Goal: Information Seeking & Learning: Learn about a topic

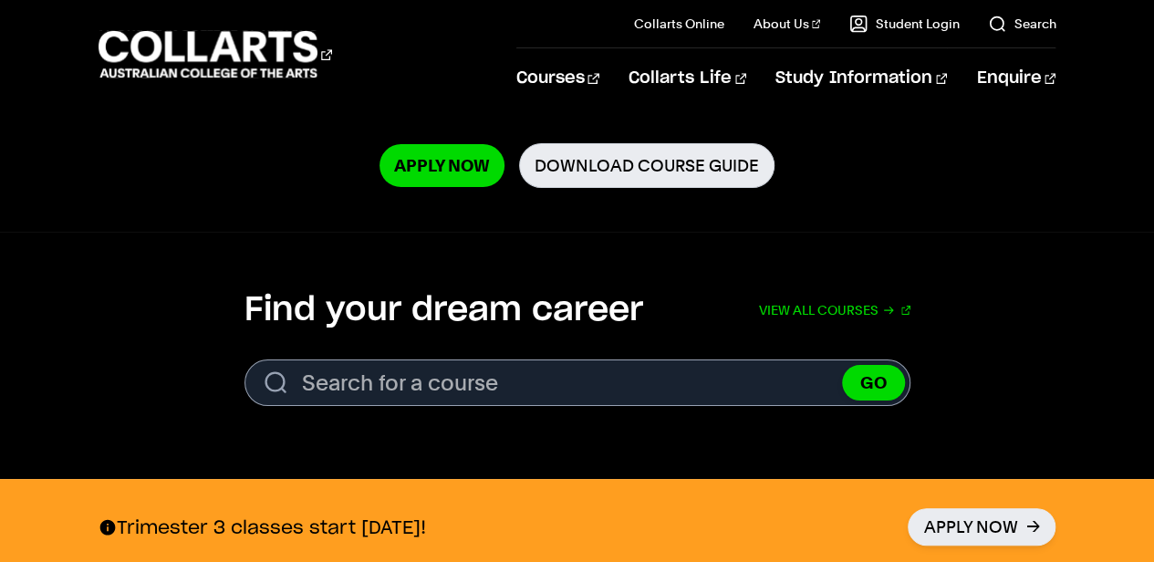
scroll to position [486, 0]
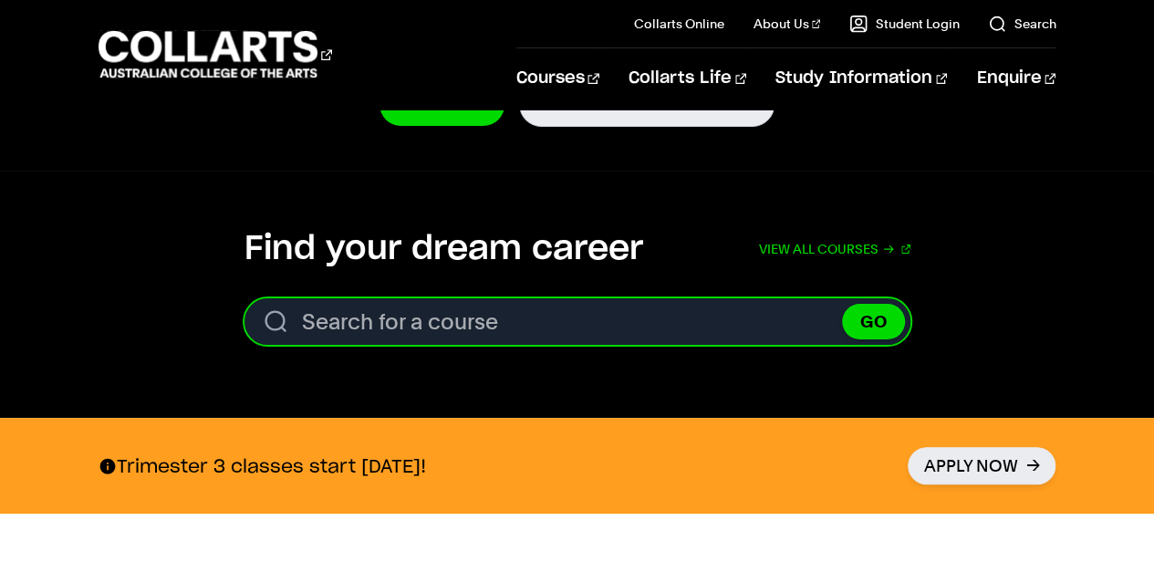
click at [385, 323] on input "Search for a course" at bounding box center [578, 321] width 666 height 47
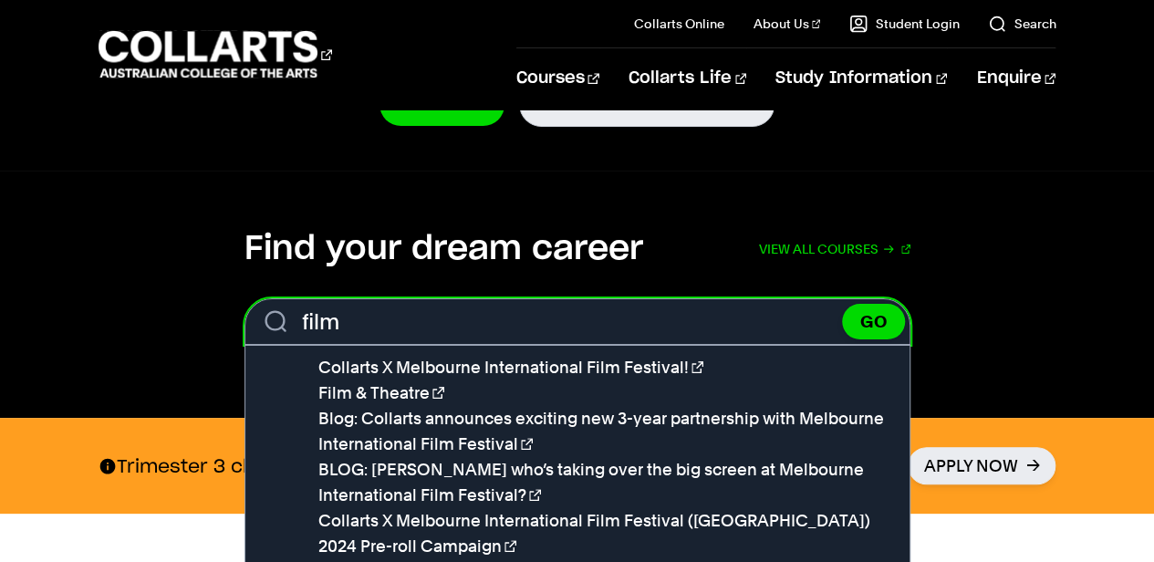
type input "film"
click at [842, 304] on button "GO" at bounding box center [873, 322] width 63 height 36
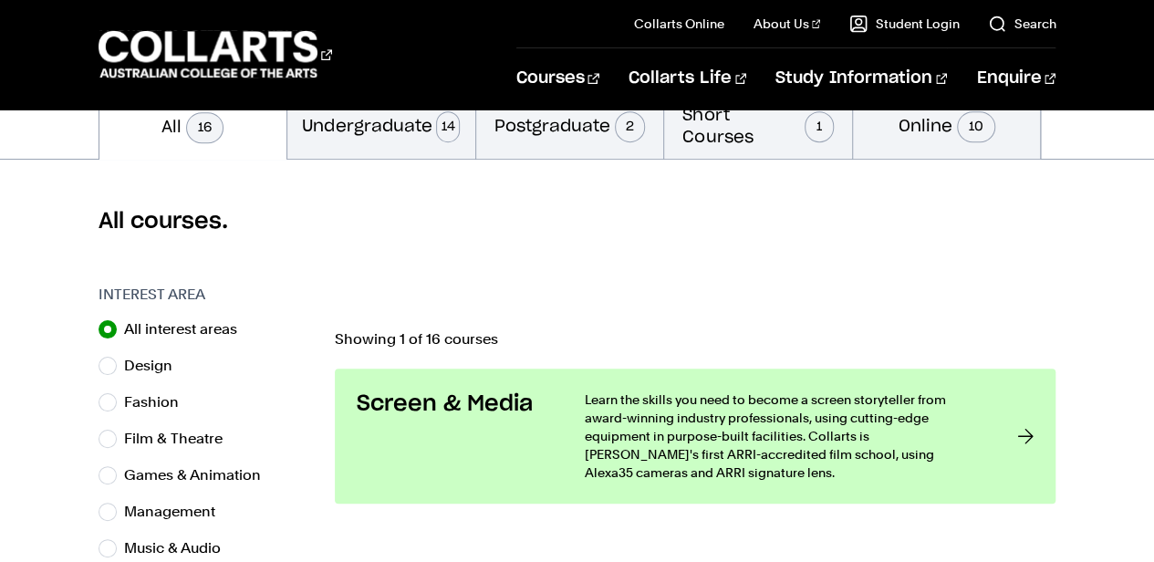
scroll to position [547, 0]
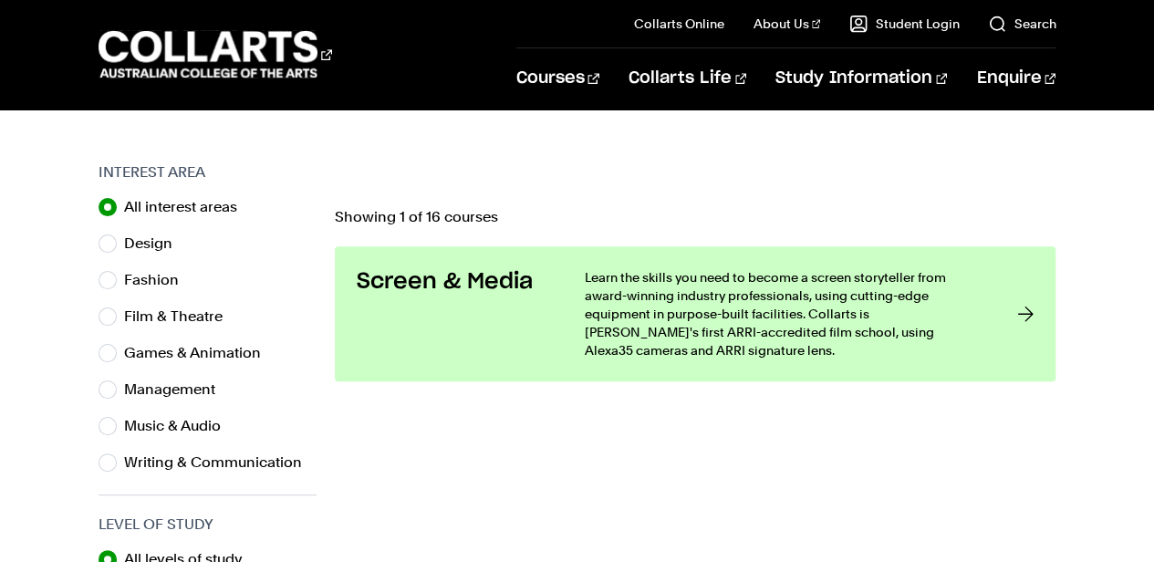
click at [1033, 318] on div at bounding box center [1025, 313] width 16 height 91
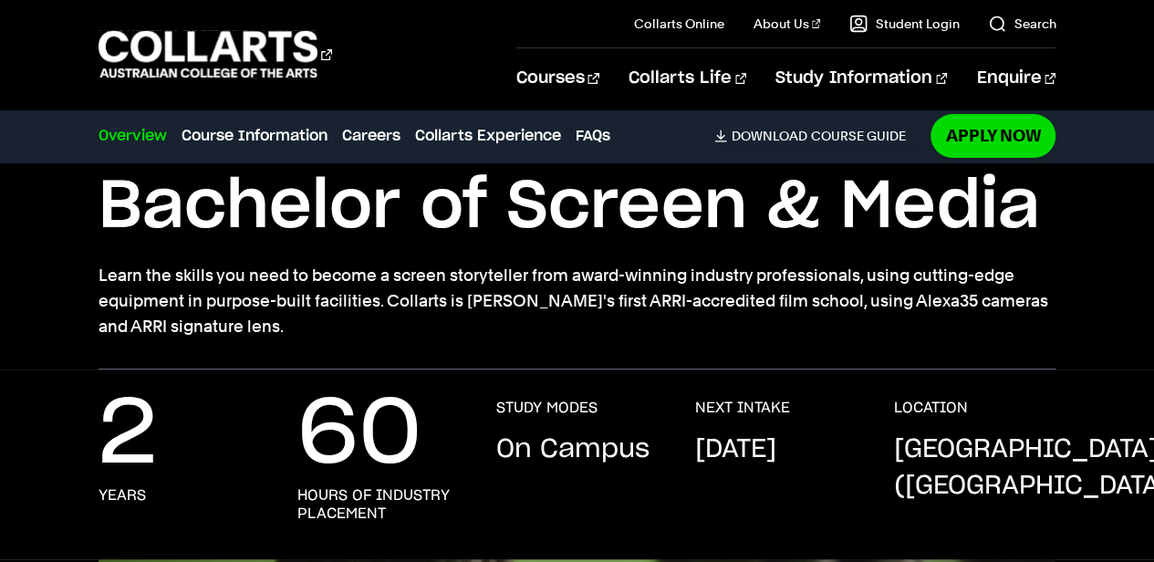
scroll to position [182, 0]
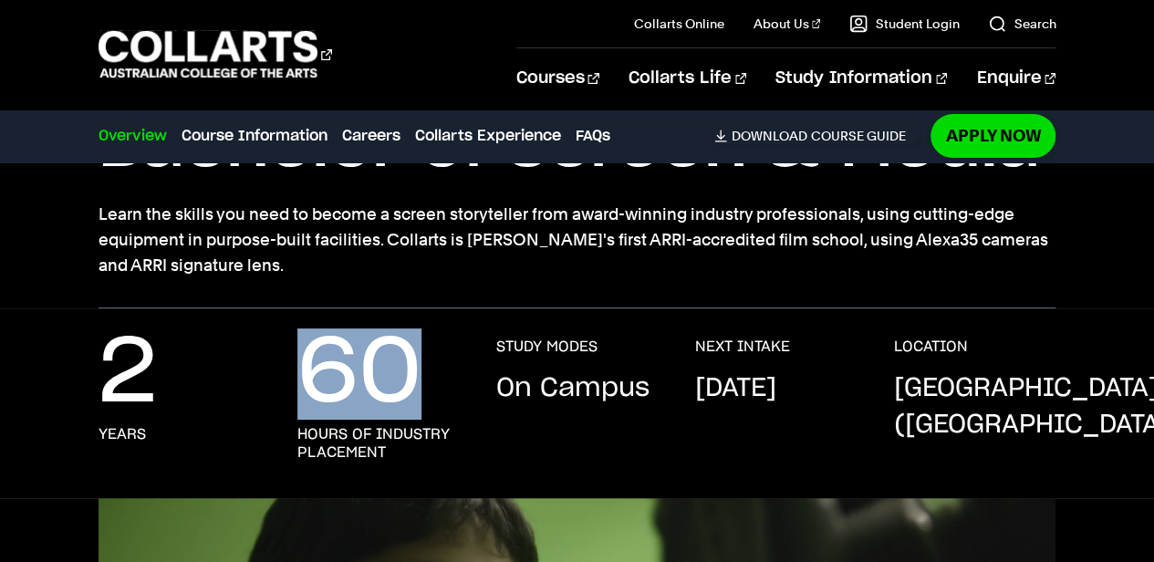
drag, startPoint x: 428, startPoint y: 398, endPoint x: 290, endPoint y: 393, distance: 137.9
click at [290, 393] on div "2 years 60 hours of industry placement STUDY MODES On Campus NEXT INTAKE Septem…" at bounding box center [578, 418] width 958 height 161
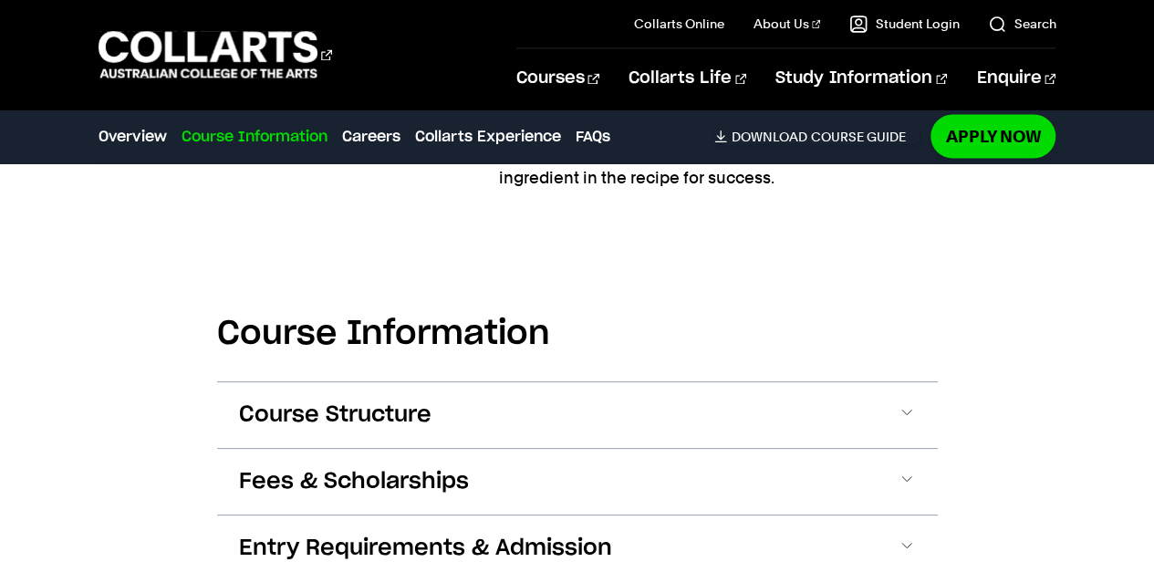
scroll to position [1764, 0]
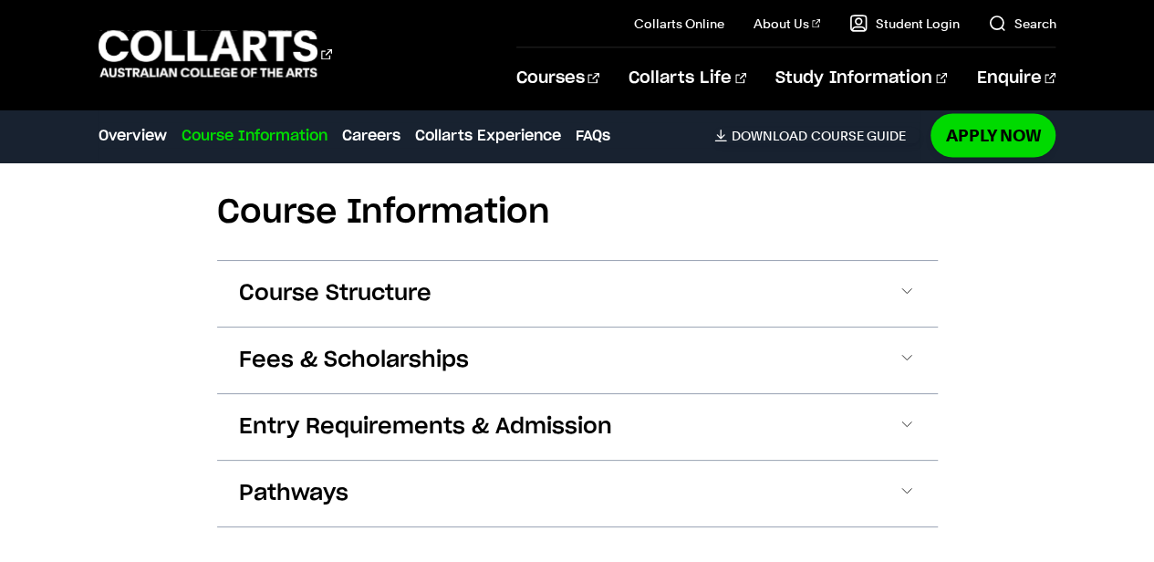
click at [409, 292] on span "Course Structure" at bounding box center [335, 293] width 193 height 29
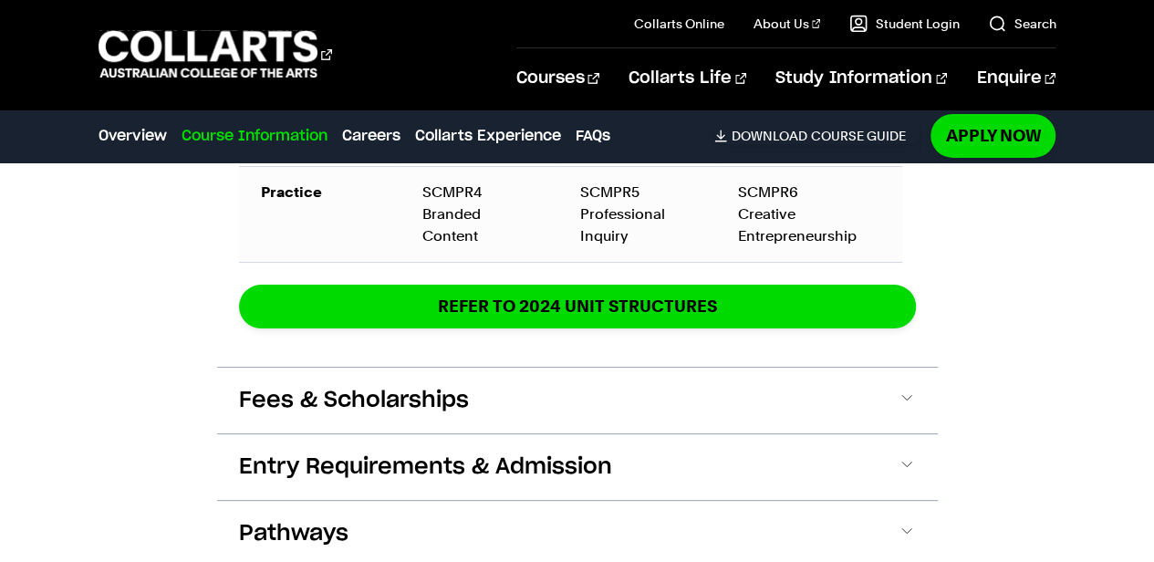
scroll to position [3076, 0]
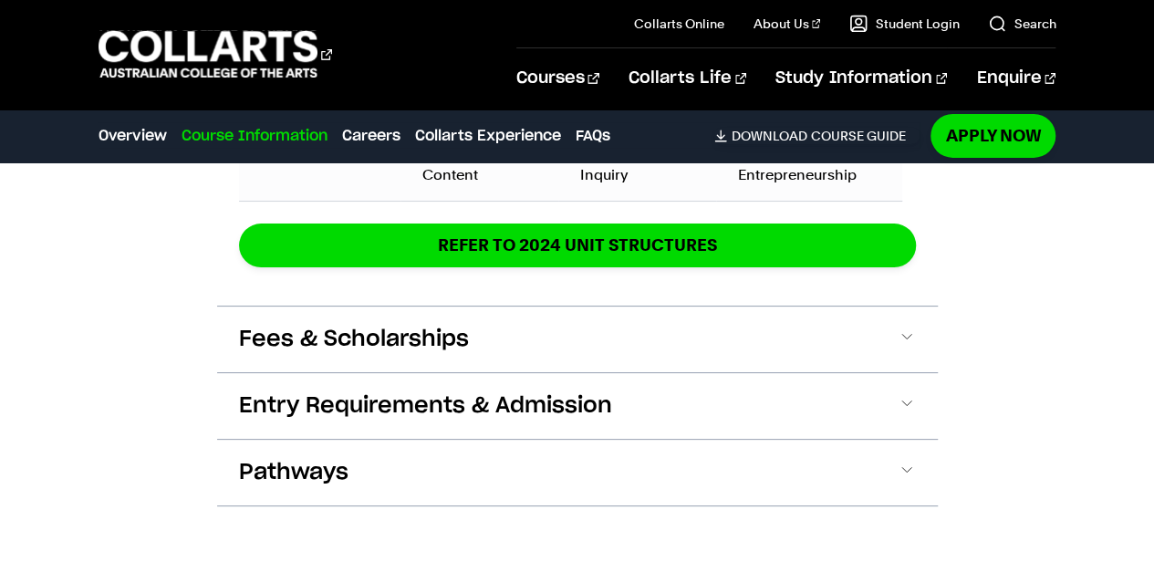
click at [898, 328] on span at bounding box center [907, 340] width 18 height 24
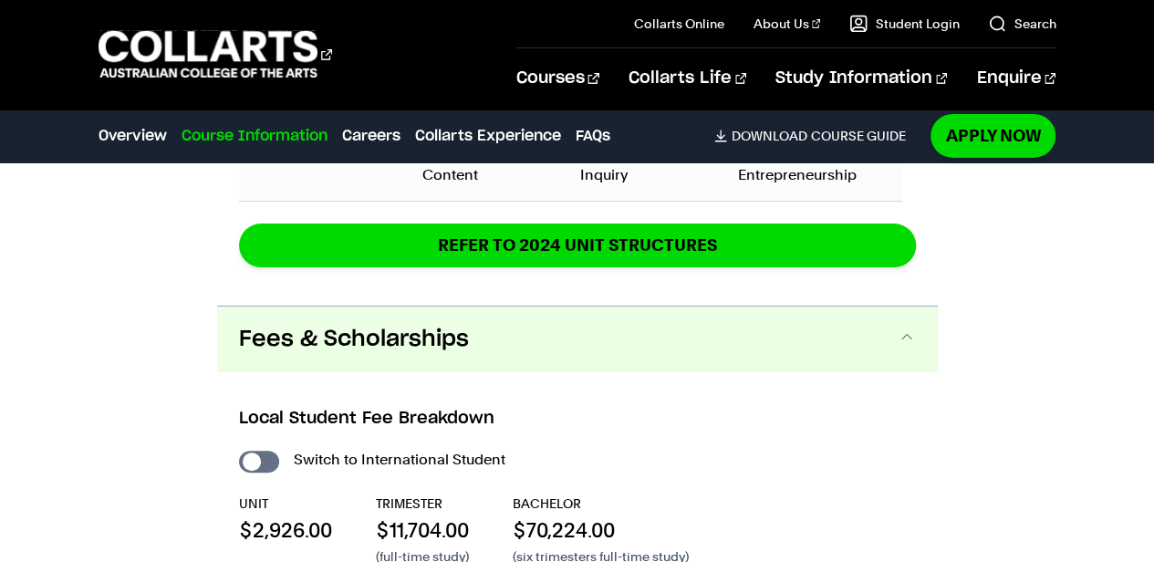
scroll to position [3192, 0]
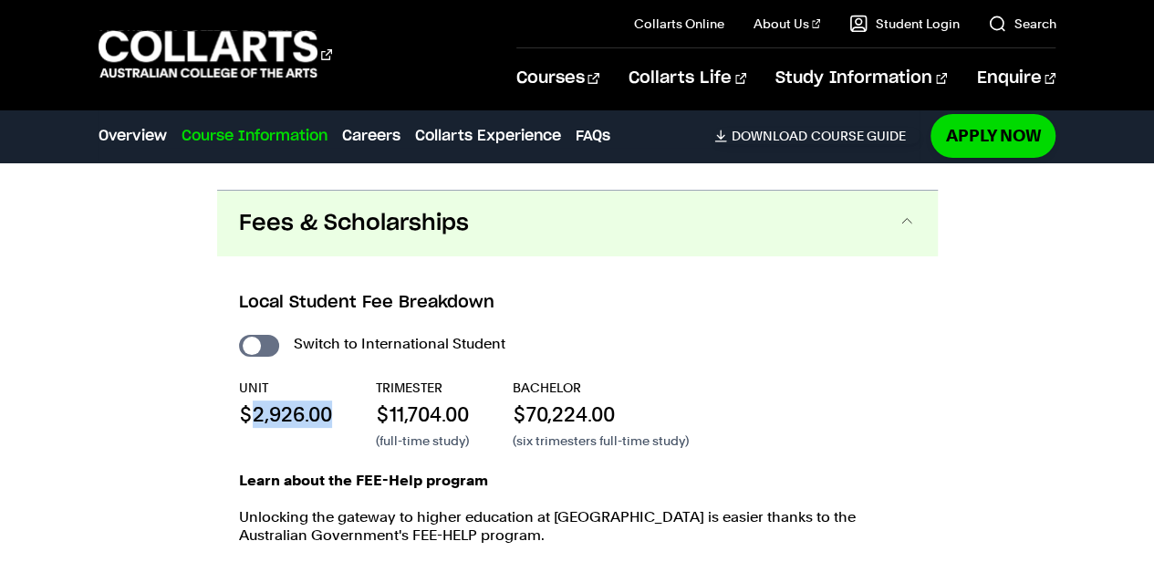
drag, startPoint x: 245, startPoint y: 391, endPoint x: 341, endPoint y: 392, distance: 96.7
click at [341, 392] on div "UNIT $2,926.00 TRIMESTER $11,704.00 (full-time study) BACHELOR $70,224.00 (six …" at bounding box center [577, 414] width 677 height 71
click at [671, 339] on div "Switch to International Student UNIT $2,926.00 TRIMESTER $11,704.00 (full-time …" at bounding box center [577, 529] width 677 height 396
drag, startPoint x: 647, startPoint y: 388, endPoint x: 520, endPoint y: 388, distance: 126.8
click at [520, 401] on p "$70,224.00" at bounding box center [601, 414] width 176 height 27
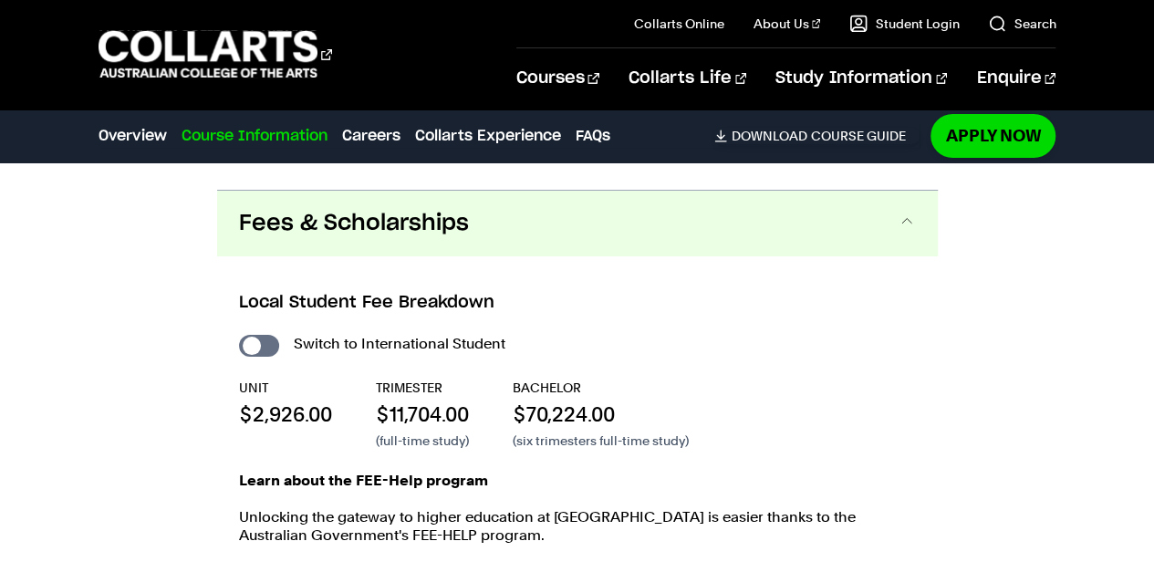
click at [765, 332] on div "Switch to International Student UNIT $2,926.00 TRIMESTER $11,704.00 (full-time …" at bounding box center [577, 529] width 677 height 396
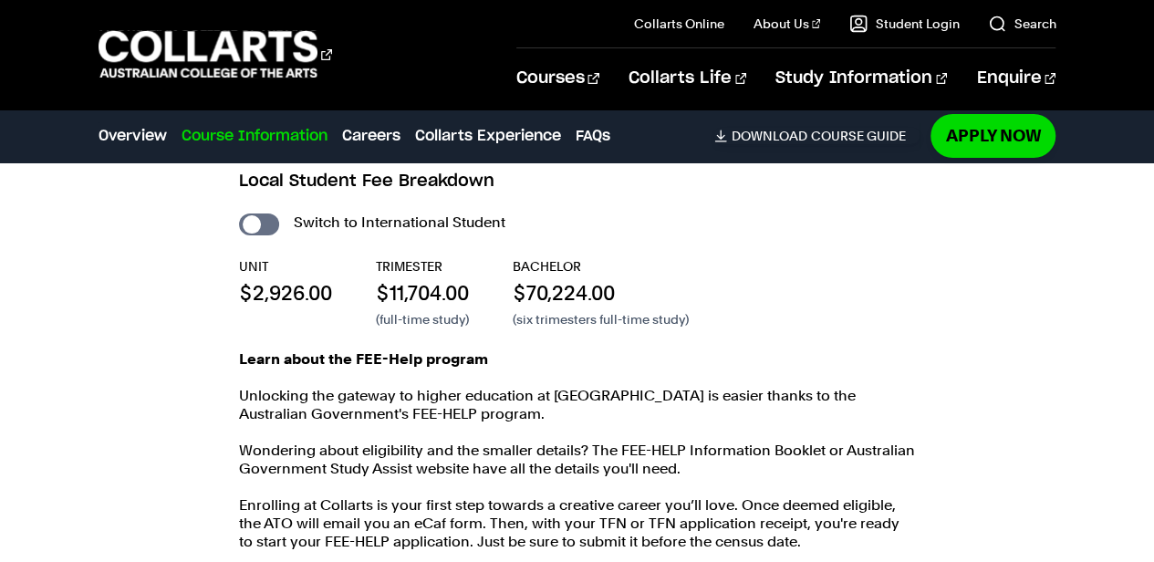
scroll to position [3374, 0]
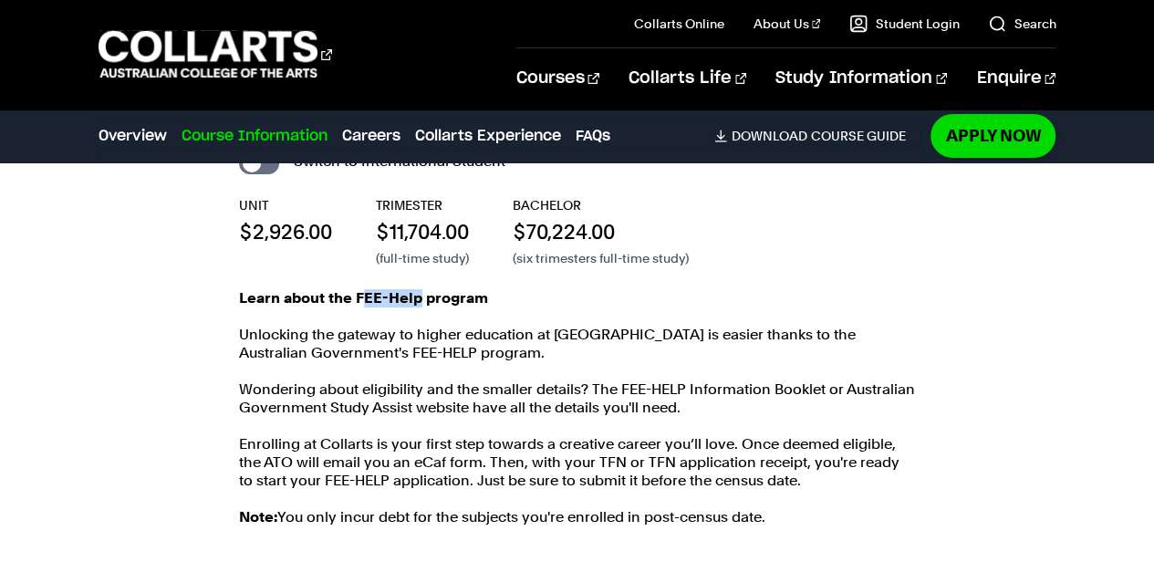
drag, startPoint x: 418, startPoint y: 276, endPoint x: 360, endPoint y: 276, distance: 57.5
click at [360, 289] on strong "Learn about the FEE-Help program" at bounding box center [363, 297] width 249 height 17
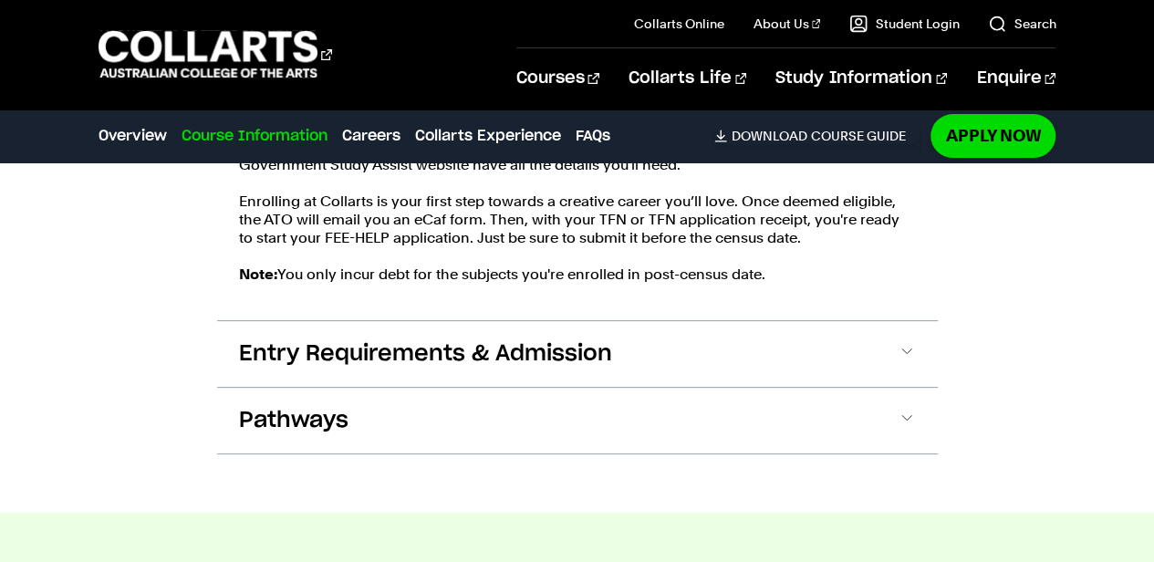
click at [560, 339] on span "Entry Requirements & Admission" at bounding box center [425, 353] width 373 height 29
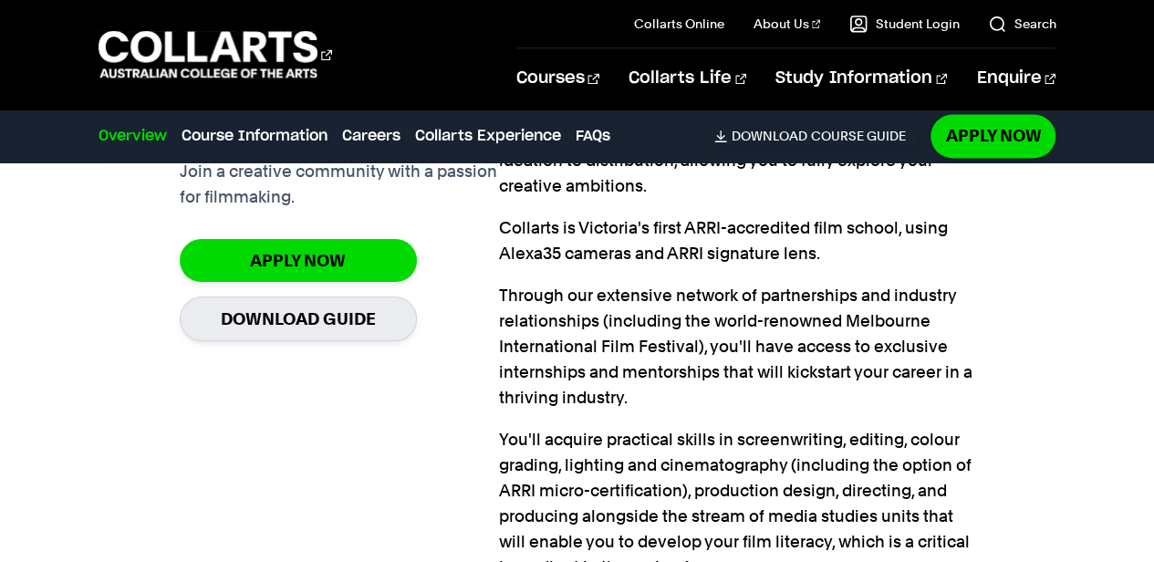
scroll to position [1070, 0]
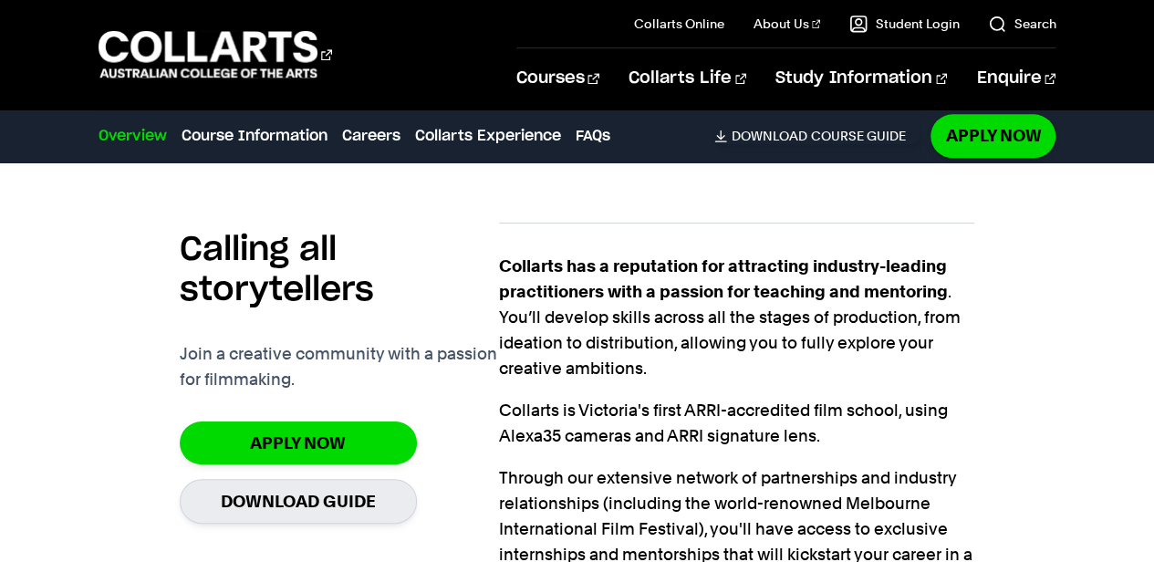
click at [1002, 26] on link "Search" at bounding box center [1022, 24] width 68 height 18
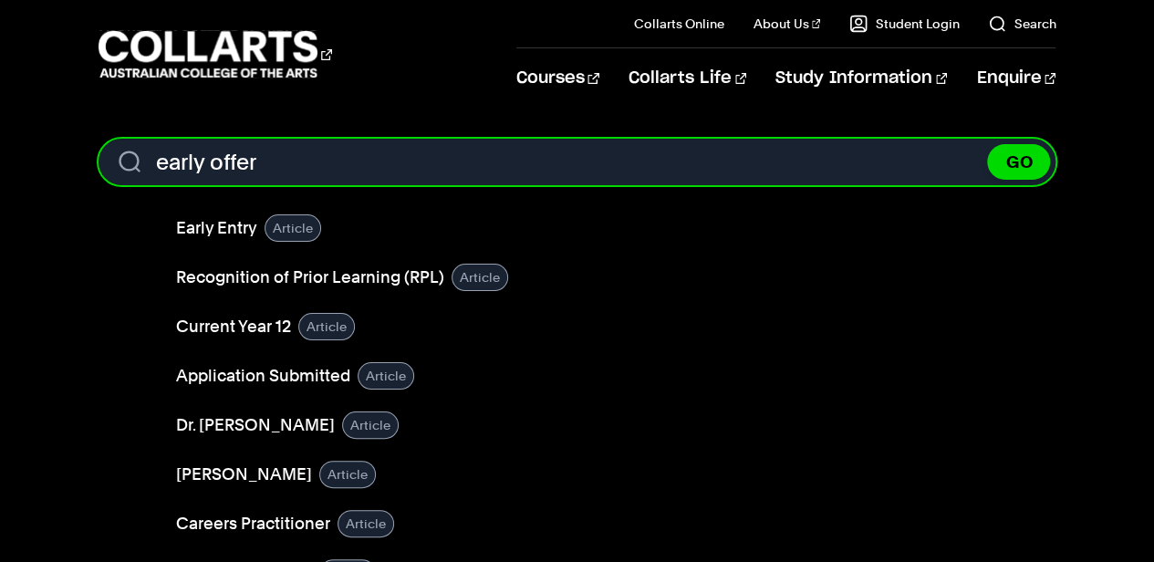
type input "early offer"
click at [987, 144] on button "GO" at bounding box center [1018, 162] width 63 height 36
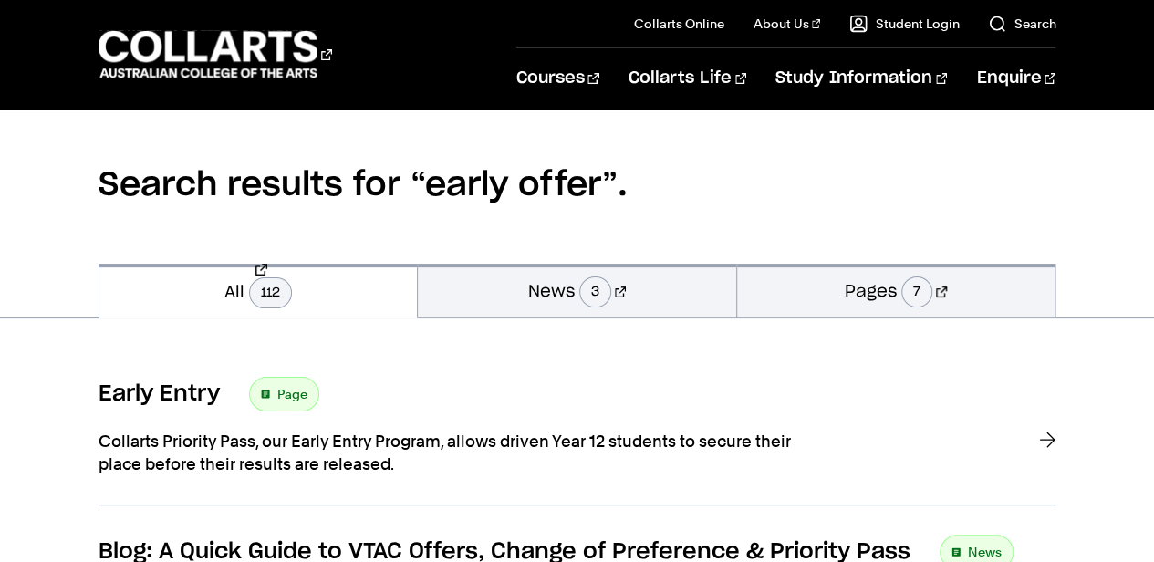
scroll to position [182, 0]
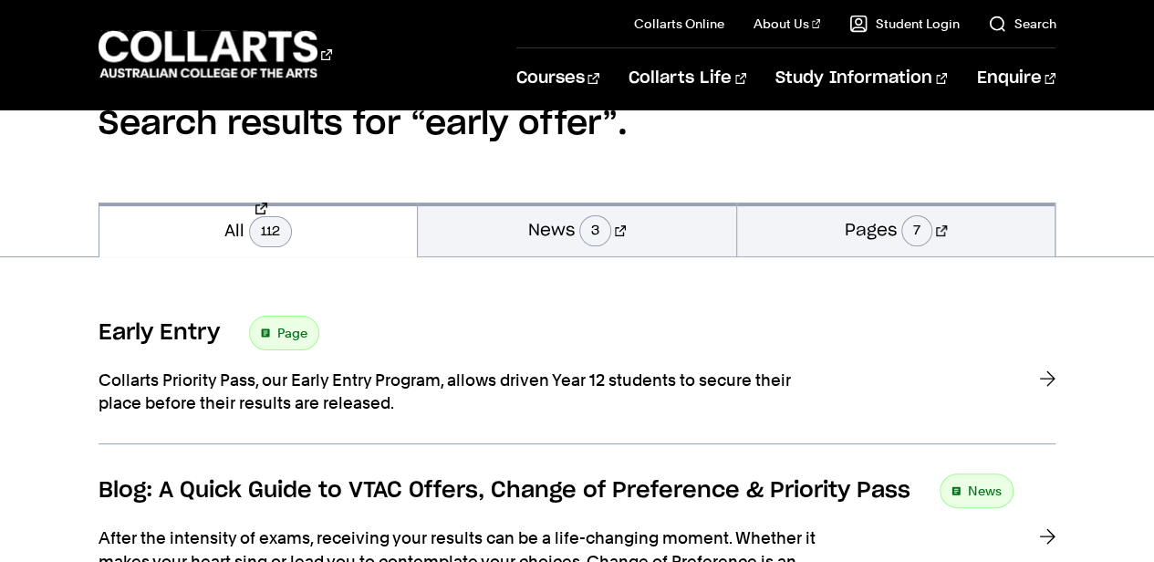
click at [278, 336] on span "Page" at bounding box center [292, 333] width 30 height 26
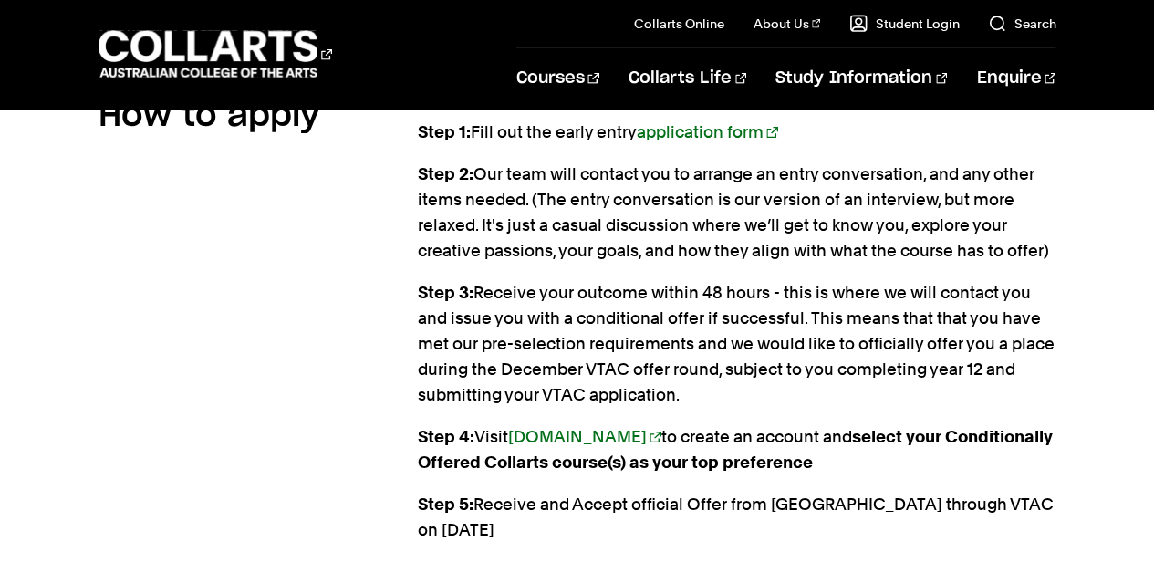
scroll to position [2311, 0]
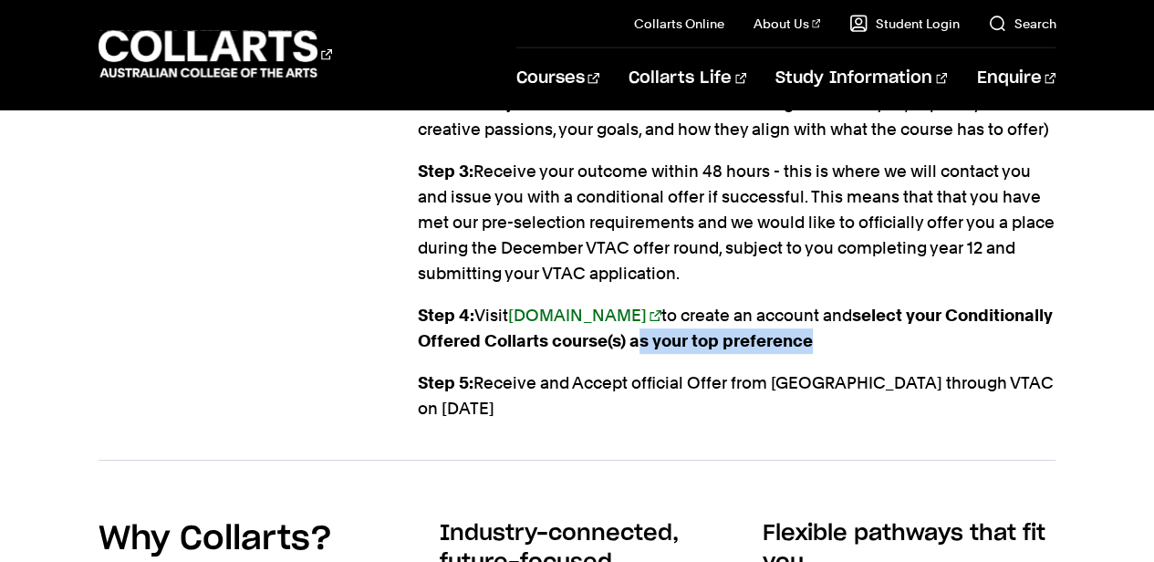
drag, startPoint x: 814, startPoint y: 318, endPoint x: 638, endPoint y: 320, distance: 176.1
click at [638, 320] on strong "select your Conditionally Offered Collarts course(s) as your top preference" at bounding box center [735, 328] width 635 height 45
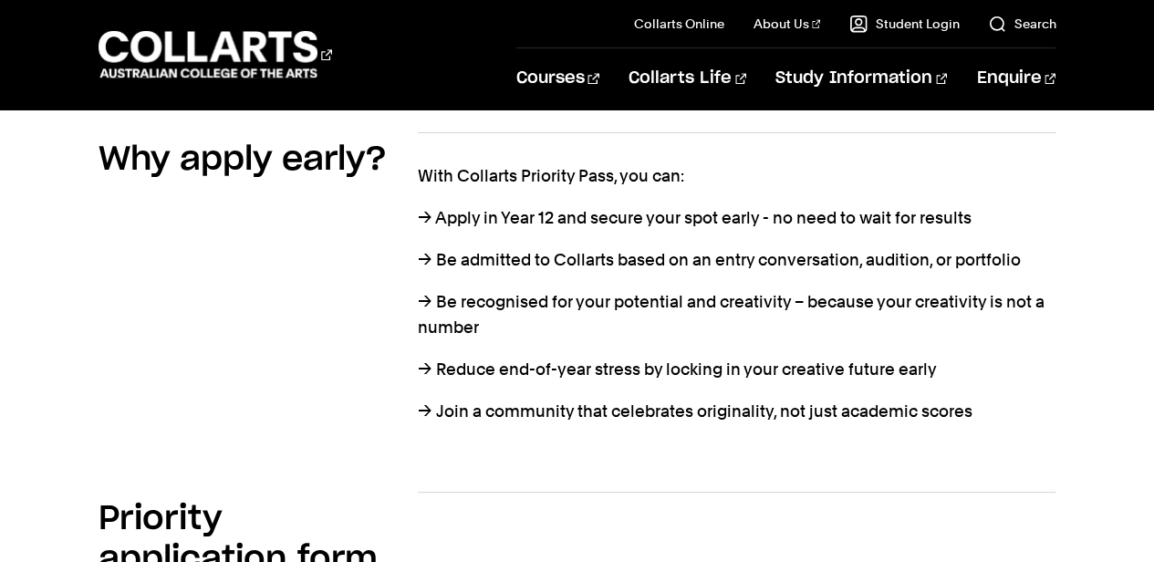
scroll to position [851, 0]
